Goal: Information Seeking & Learning: Check status

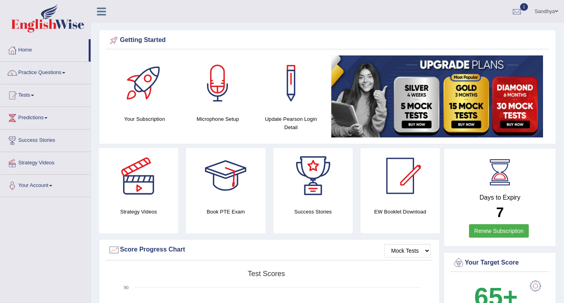
click at [36, 97] on link "Tests" at bounding box center [45, 94] width 90 height 20
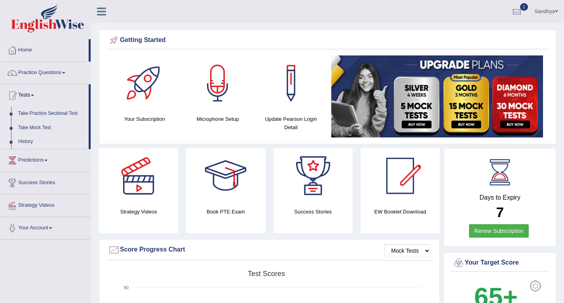
click at [31, 141] on link "History" at bounding box center [52, 142] width 74 height 14
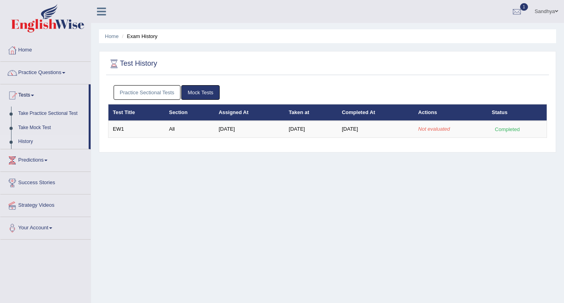
click at [207, 97] on link "Mock Tests" at bounding box center [200, 92] width 38 height 15
click at [207, 95] on link "Mock Tests" at bounding box center [200, 92] width 38 height 15
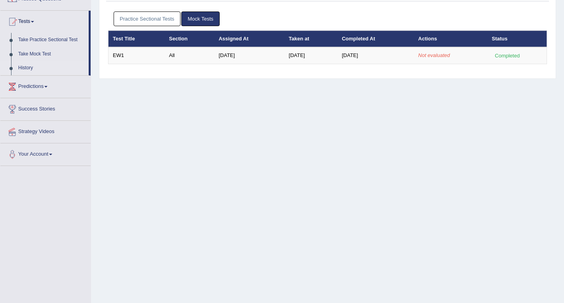
scroll to position [34, 0]
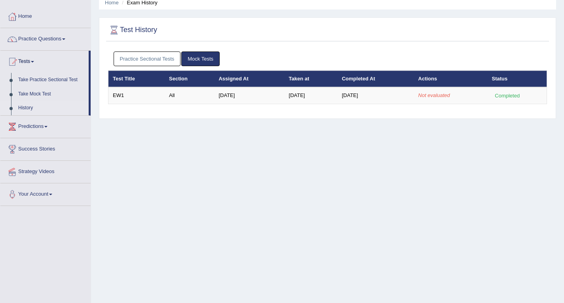
click at [148, 58] on link "Practice Sectional Tests" at bounding box center [147, 58] width 67 height 15
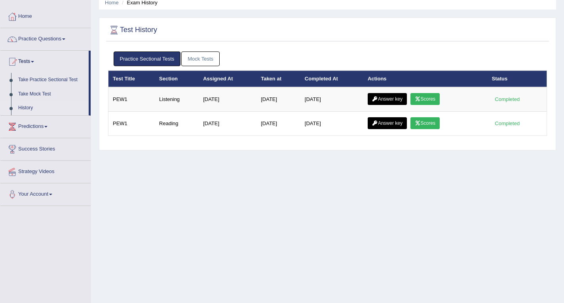
click at [202, 64] on link "Mock Tests" at bounding box center [200, 58] width 38 height 15
